Goal: Task Accomplishment & Management: Complete application form

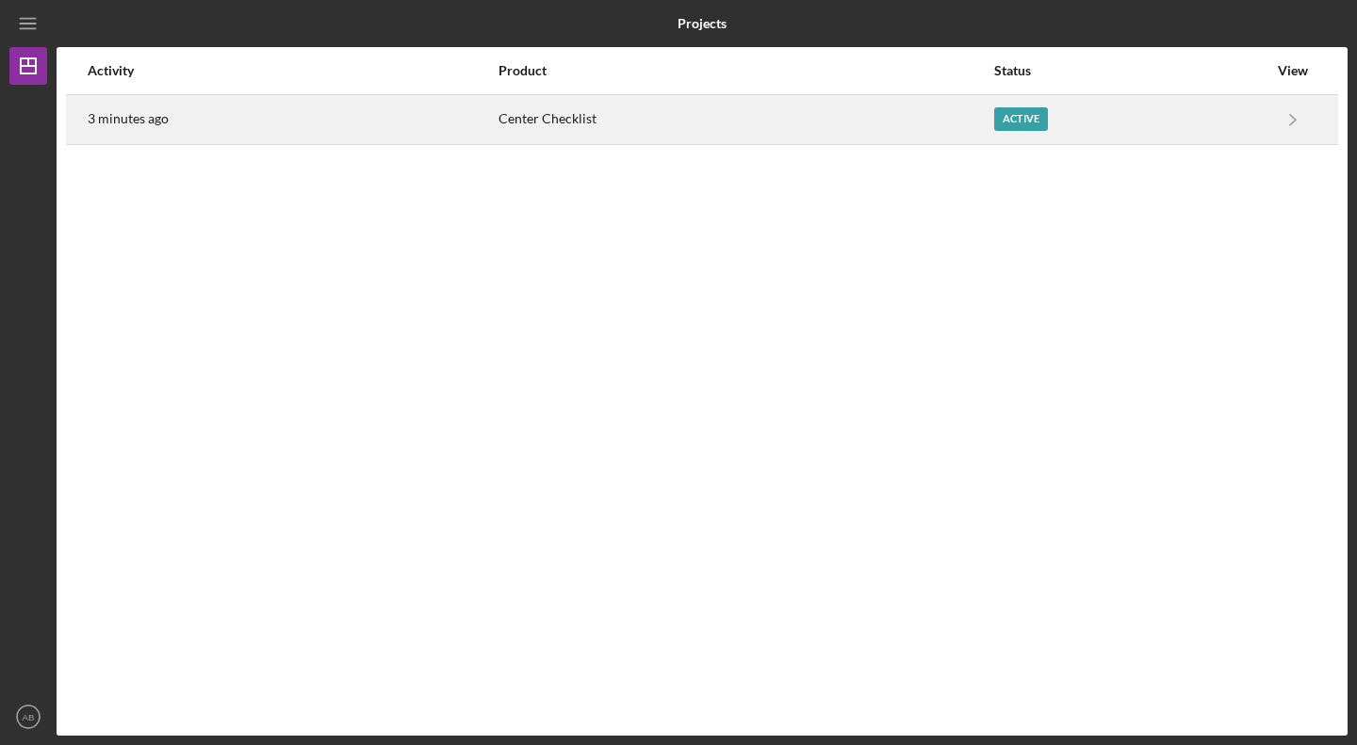
click at [1001, 103] on div "Active" at bounding box center [1130, 119] width 273 height 47
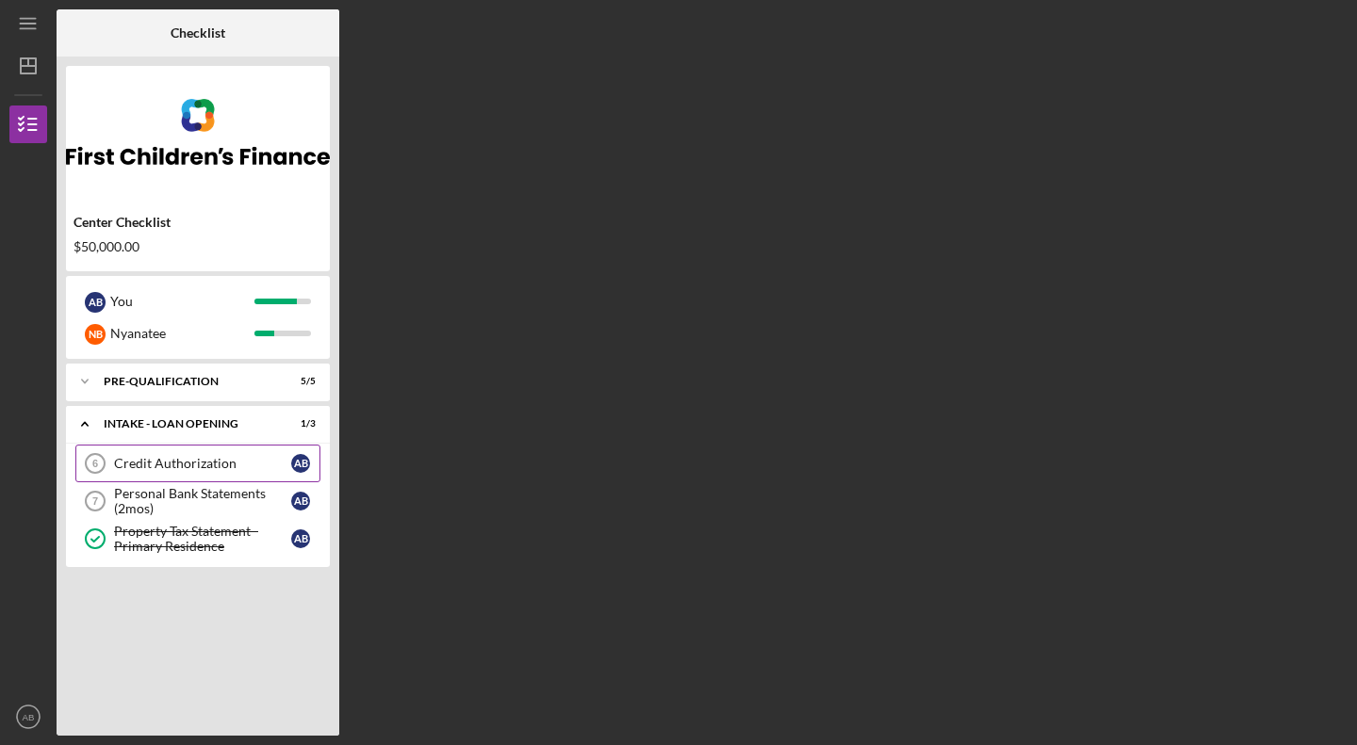
click at [252, 465] on div "Credit Authorization" at bounding box center [202, 463] width 177 height 15
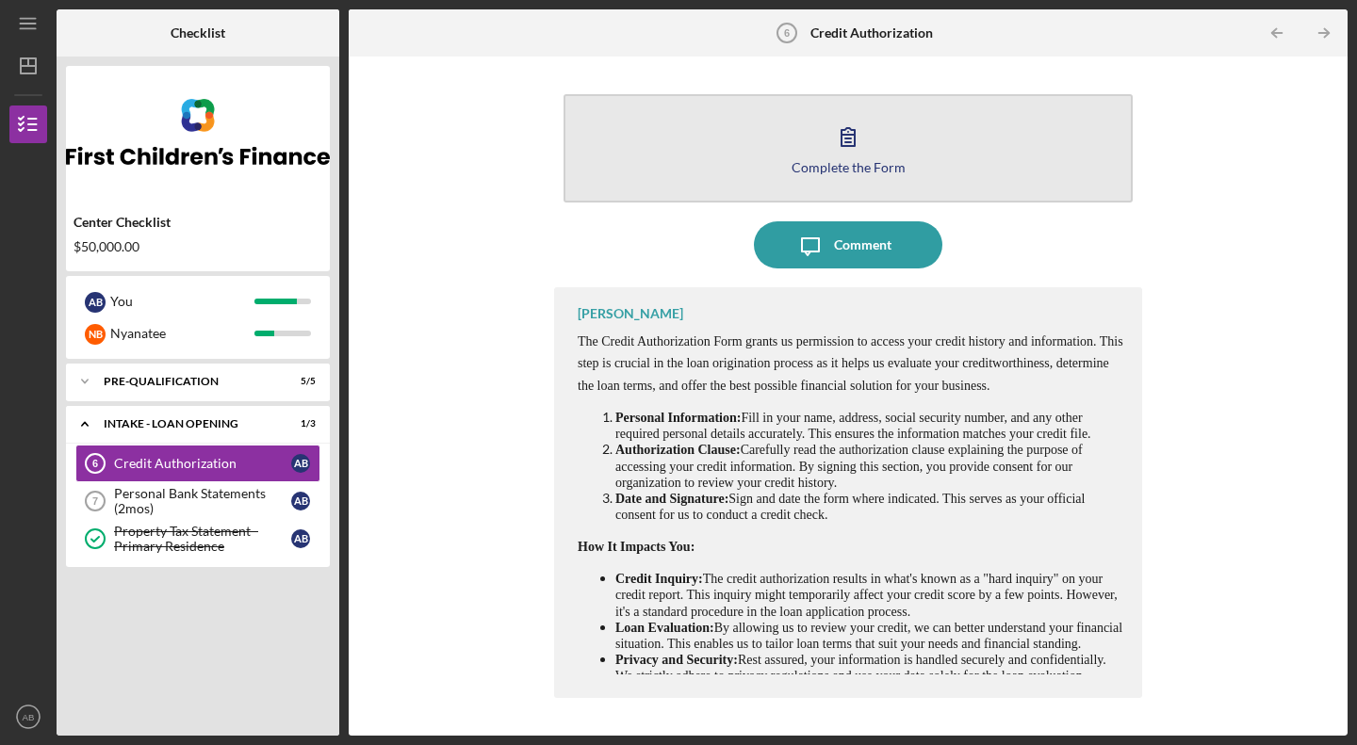
click at [841, 169] on div "Complete the Form" at bounding box center [849, 167] width 114 height 14
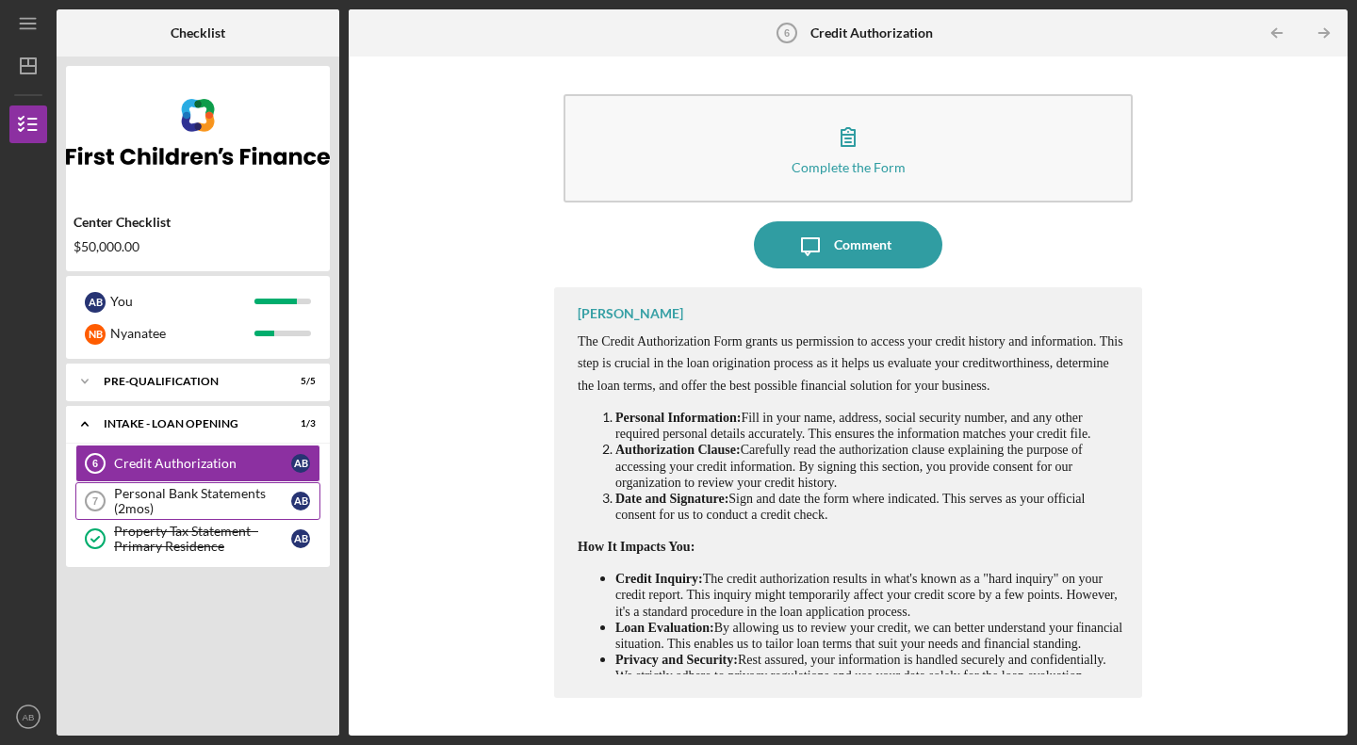
click at [158, 510] on div "Personal Bank Statements (2mos)" at bounding box center [202, 501] width 177 height 30
